Goal: Information Seeking & Learning: Learn about a topic

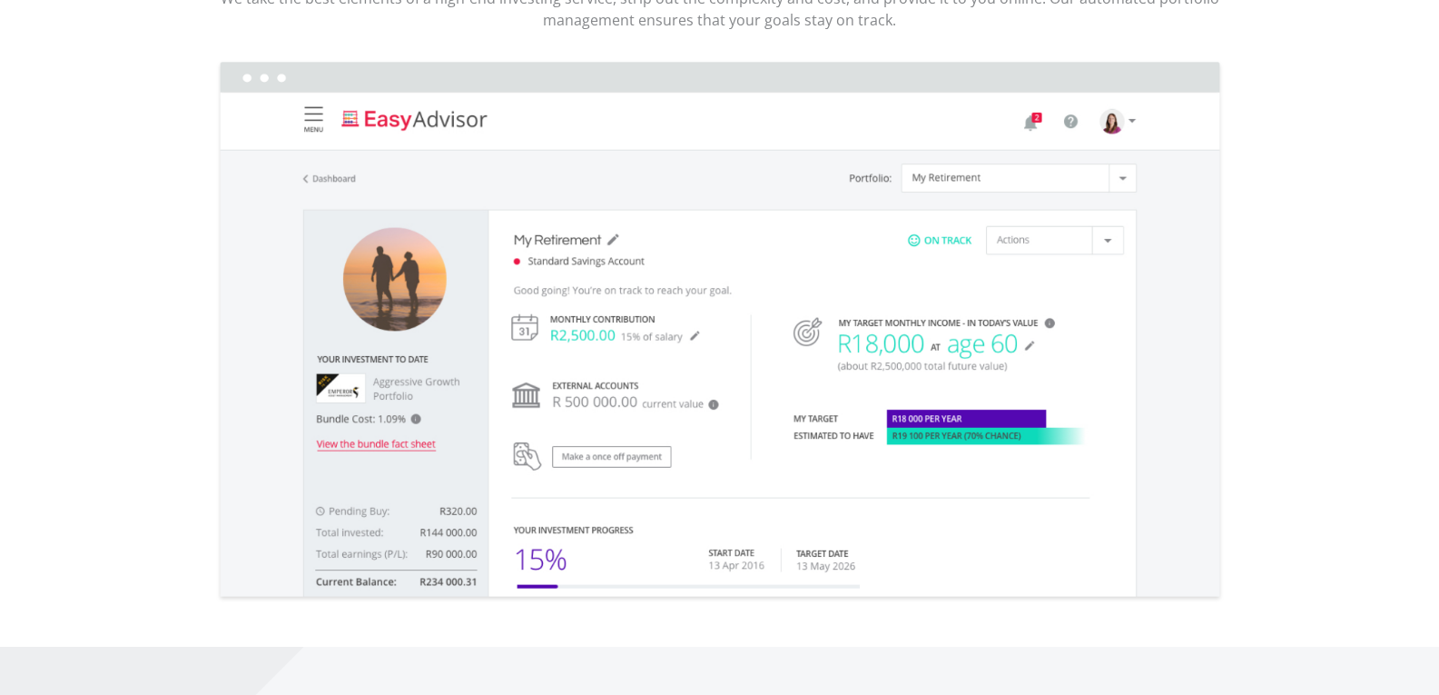
scroll to position [2724, 0]
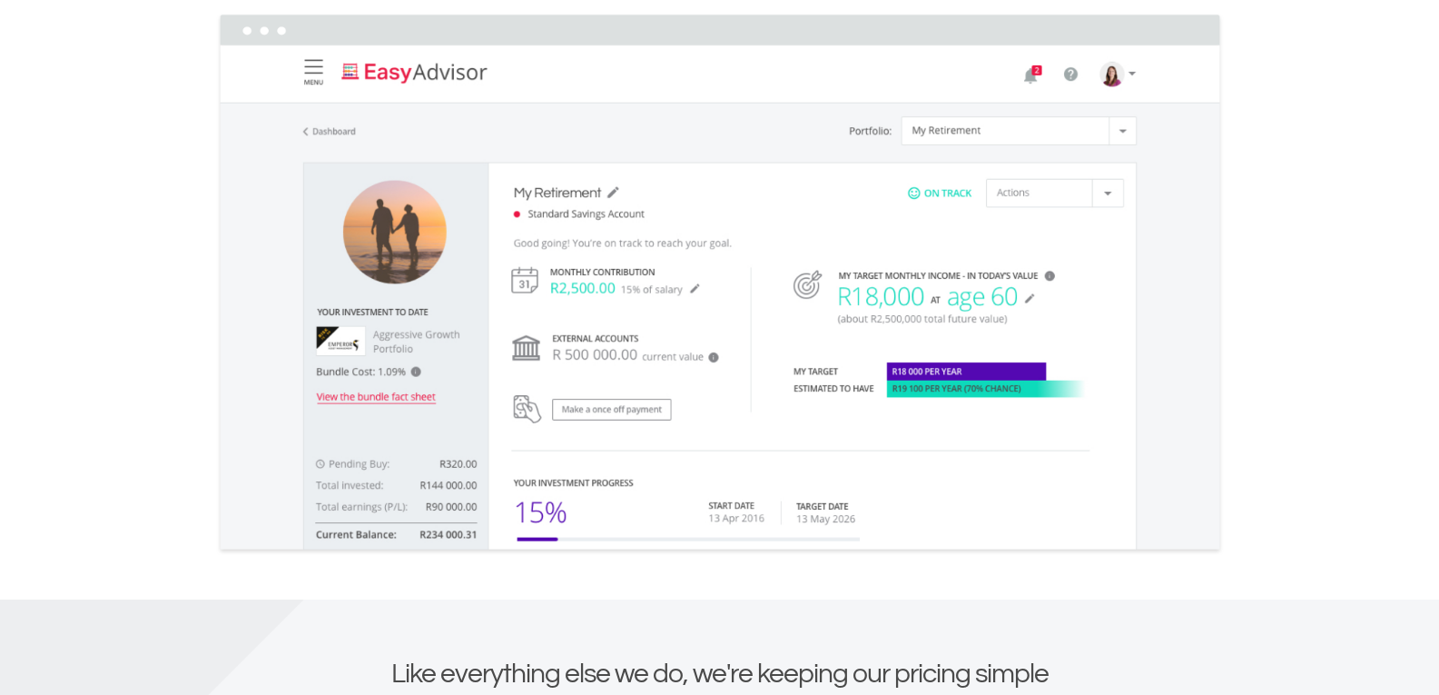
click at [1123, 127] on img at bounding box center [720, 284] width 1008 height 543
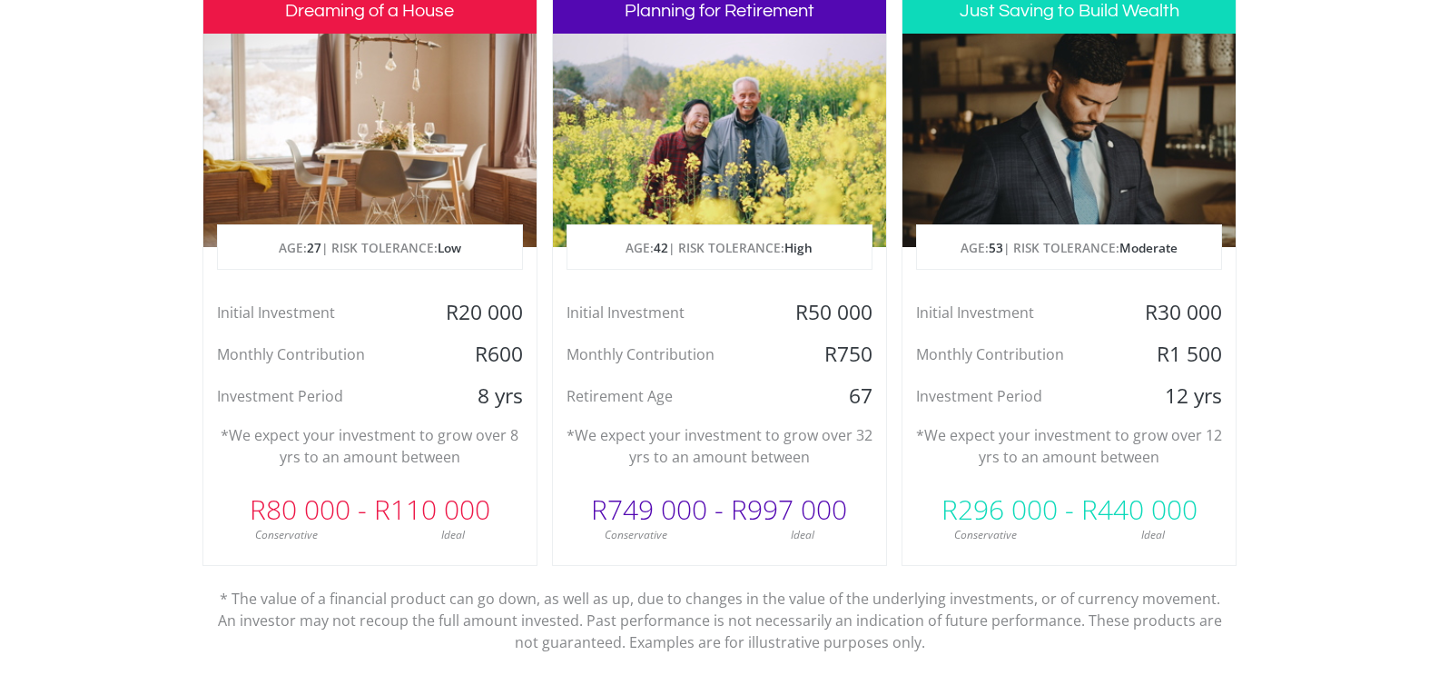
scroll to position [908, 0]
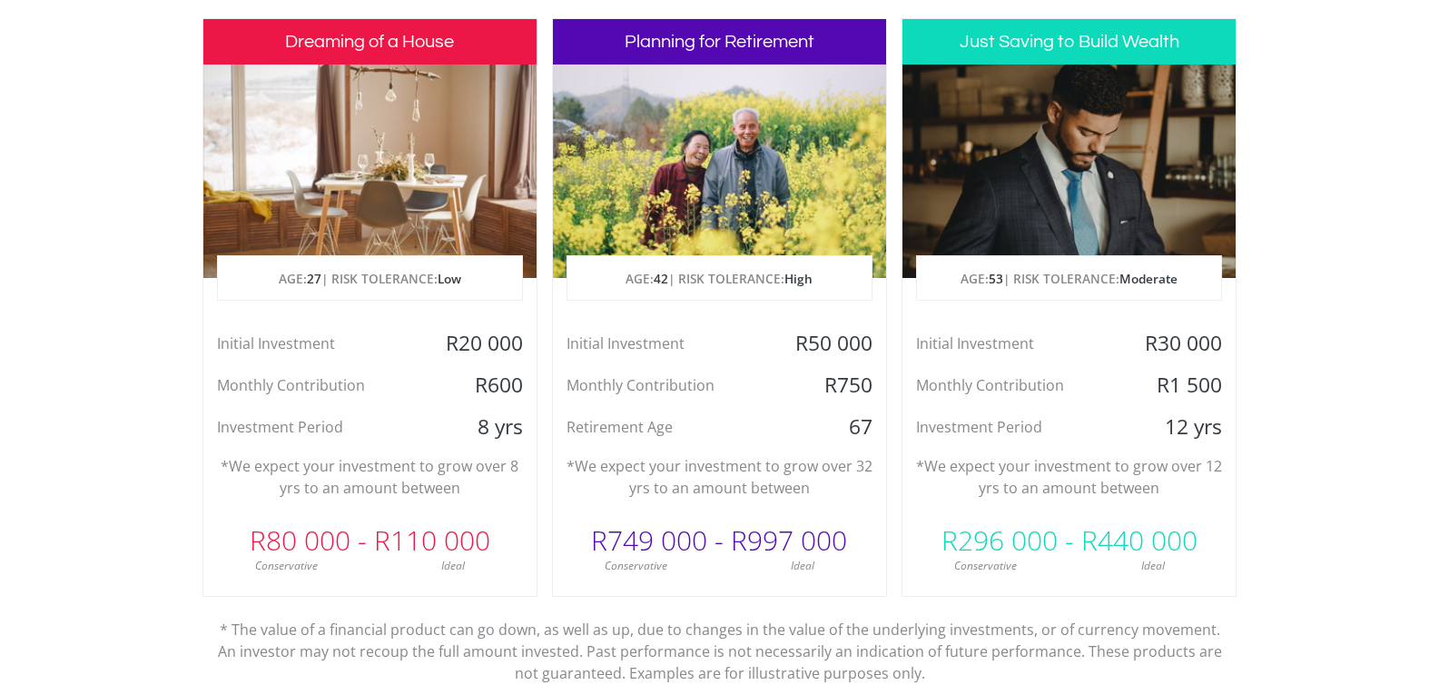
click at [690, 47] on h3 "Planning for Retirement" at bounding box center [719, 41] width 333 height 45
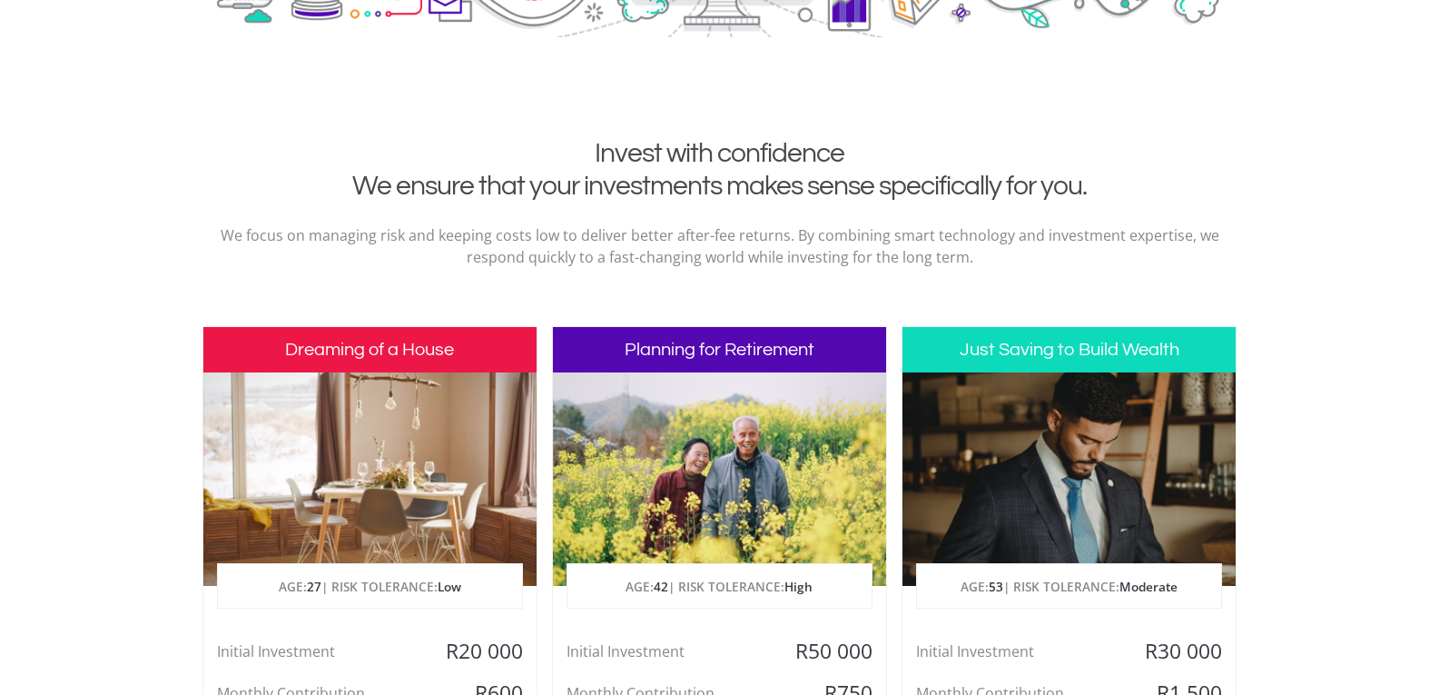
scroll to position [545, 0]
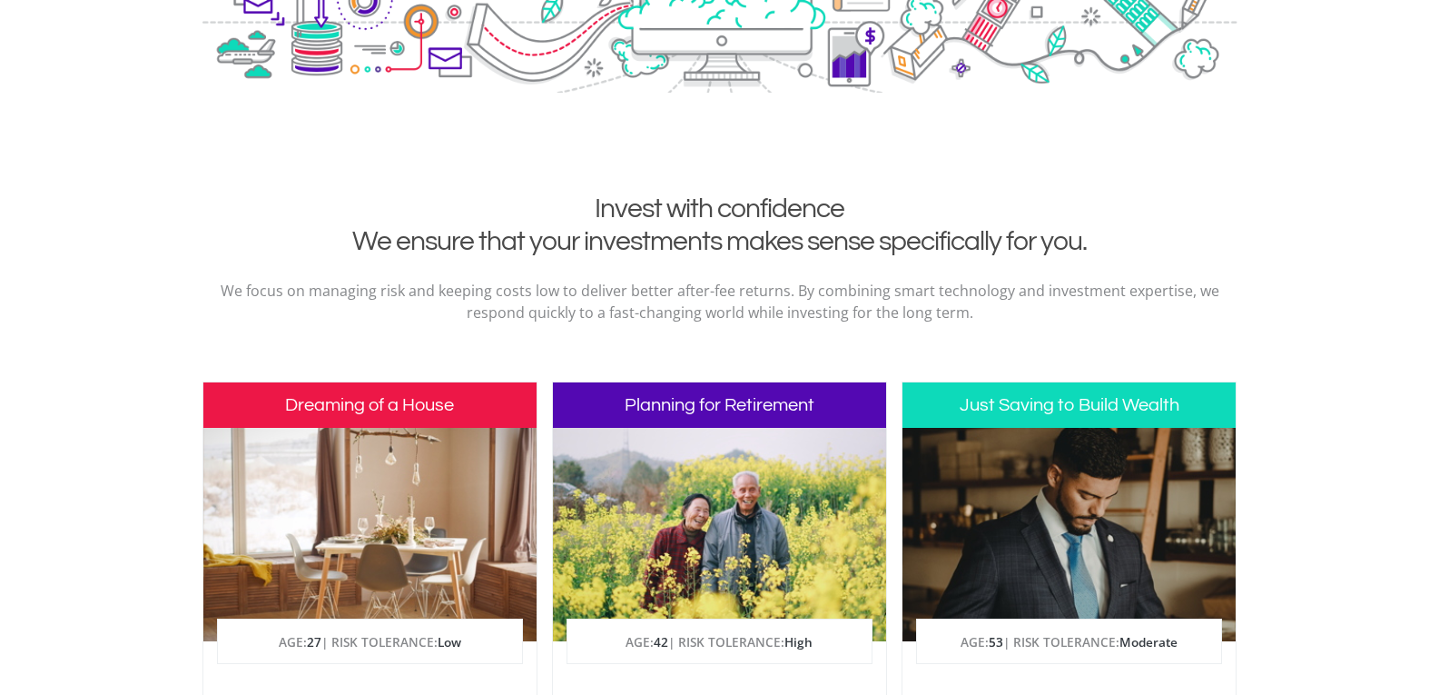
click at [703, 416] on h3 "Planning for Retirement" at bounding box center [719, 404] width 333 height 45
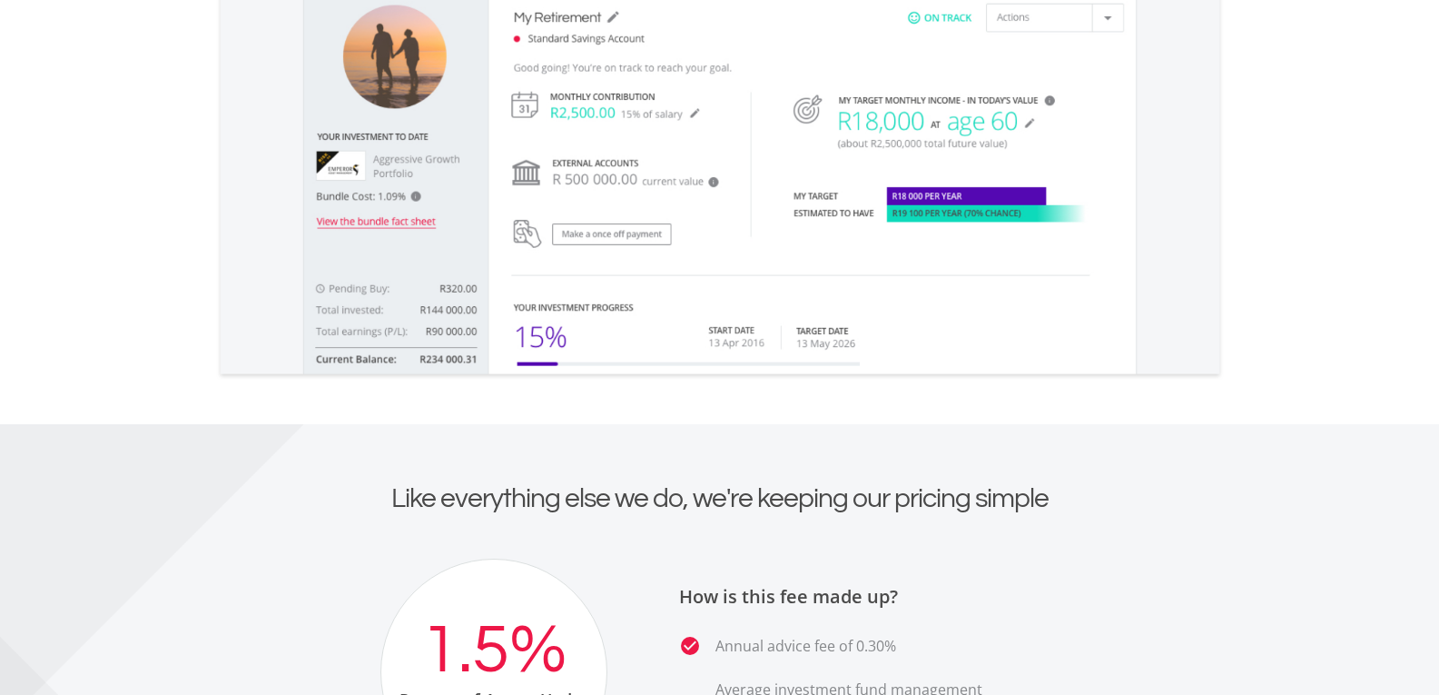
scroll to position [2815, 0]
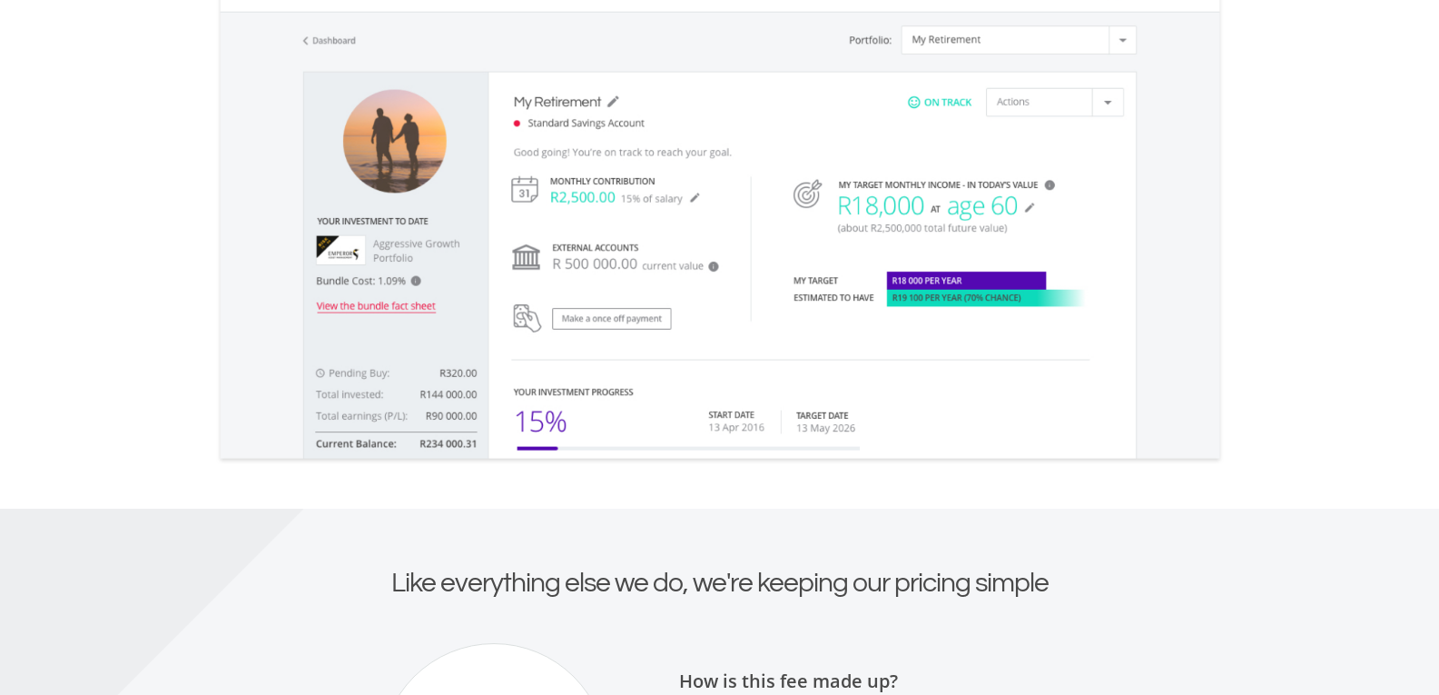
click at [366, 303] on img at bounding box center [720, 193] width 1008 height 543
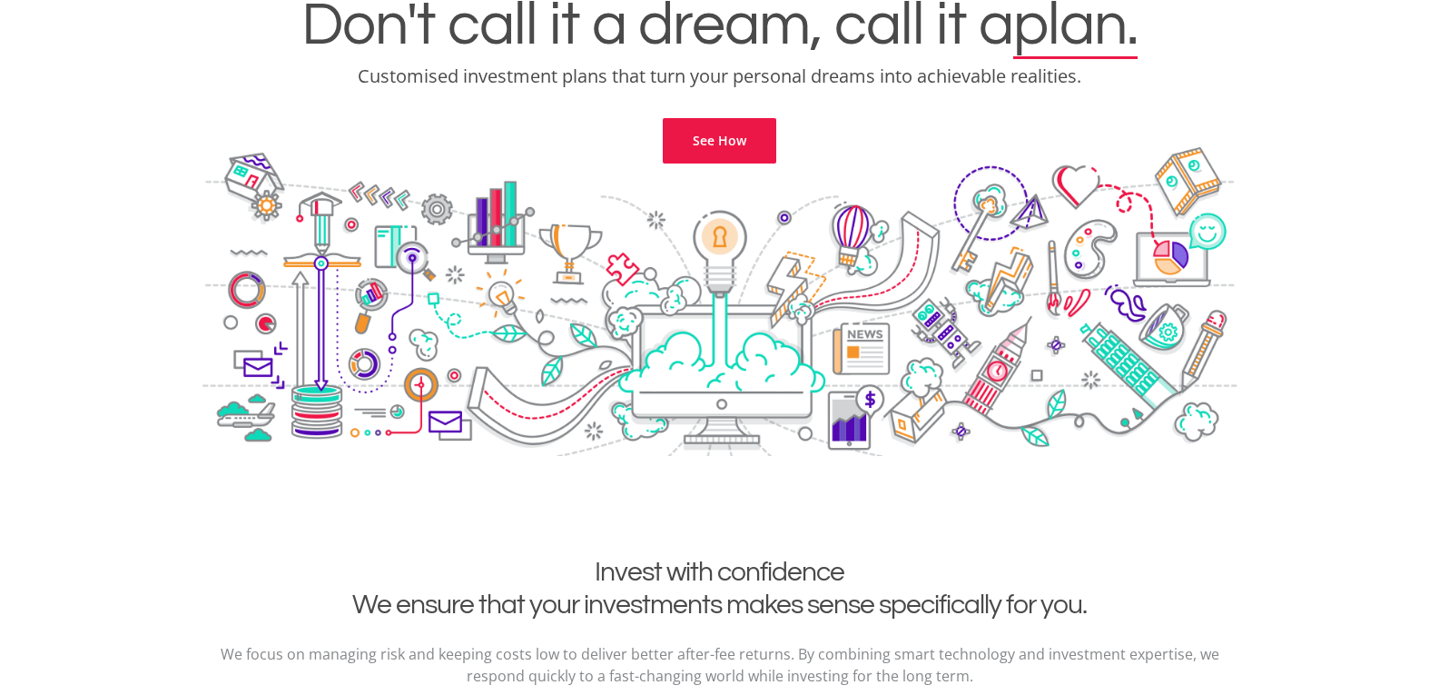
scroll to position [0, 0]
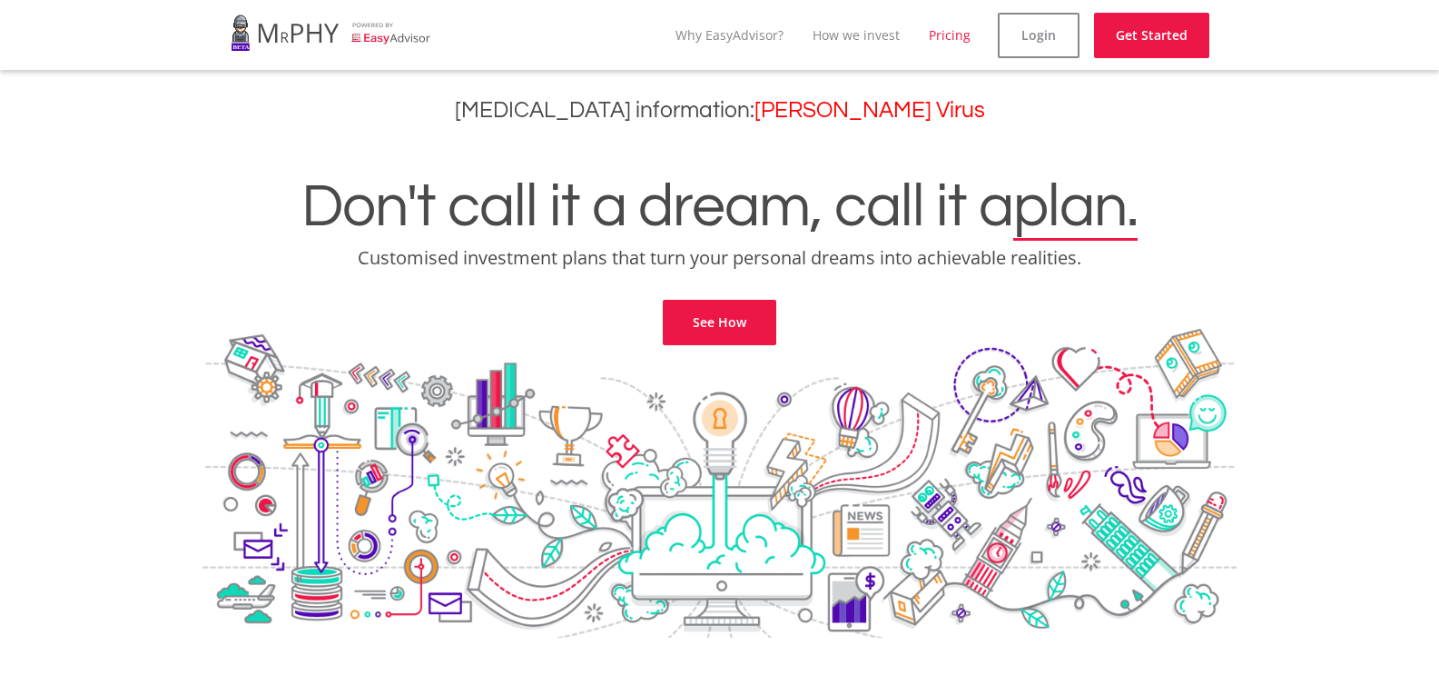
click at [953, 32] on link "Pricing" at bounding box center [950, 34] width 42 height 17
click at [769, 28] on link "Why EasyAdvisor?" at bounding box center [744, 34] width 108 height 17
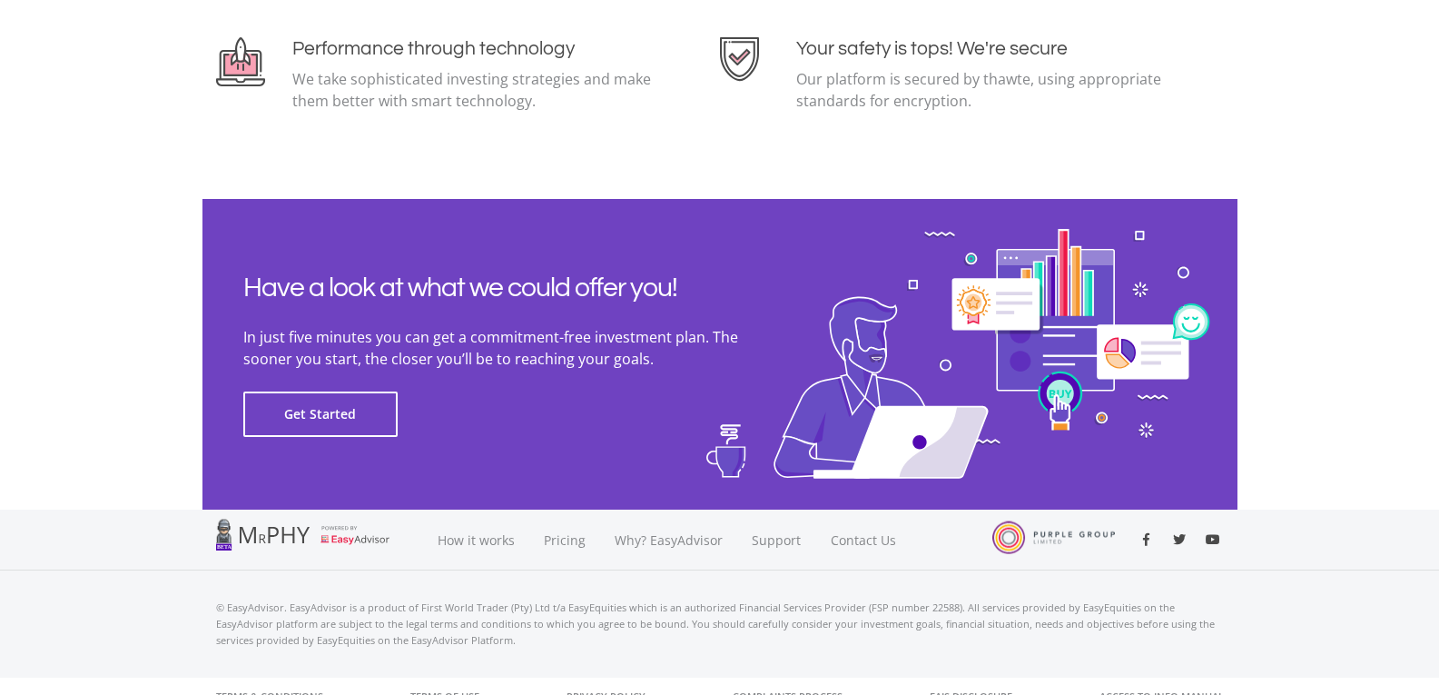
scroll to position [4082, 0]
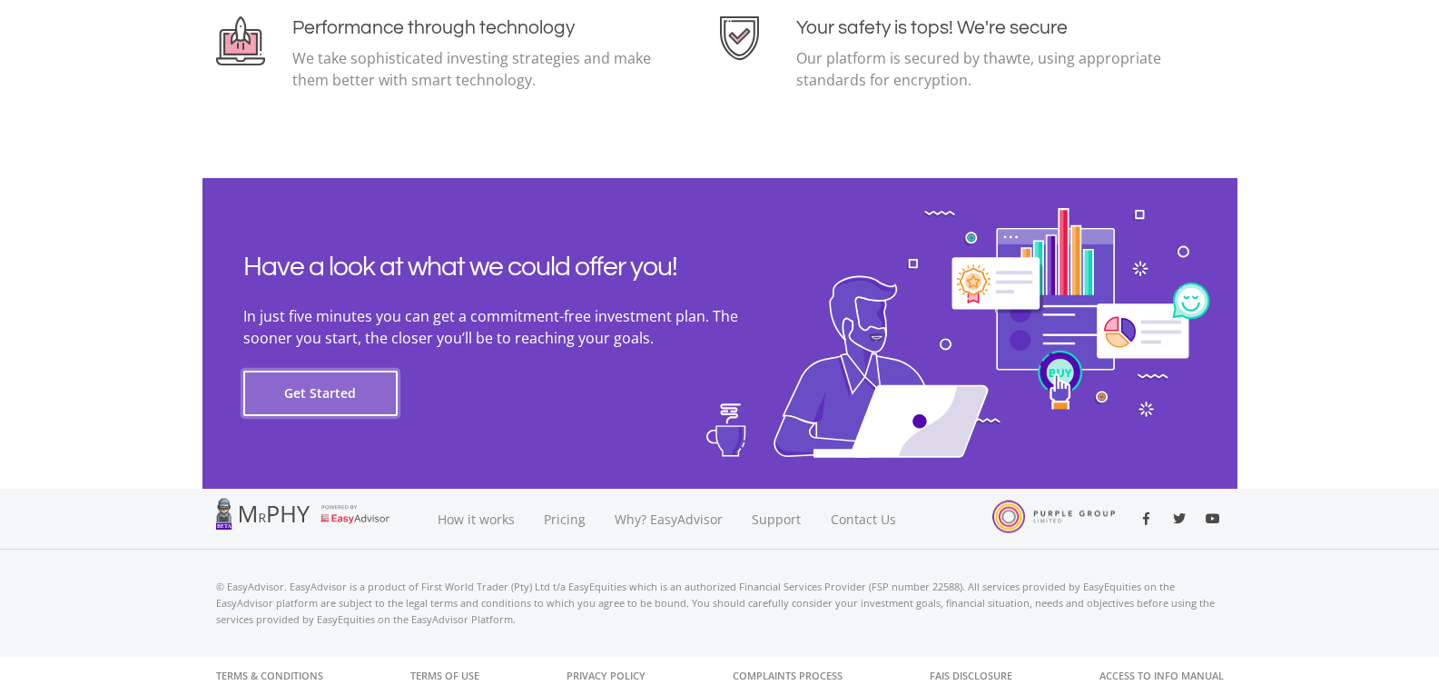
click at [324, 393] on button "Get Started" at bounding box center [320, 393] width 154 height 45
